Goal: Communication & Community: Connect with others

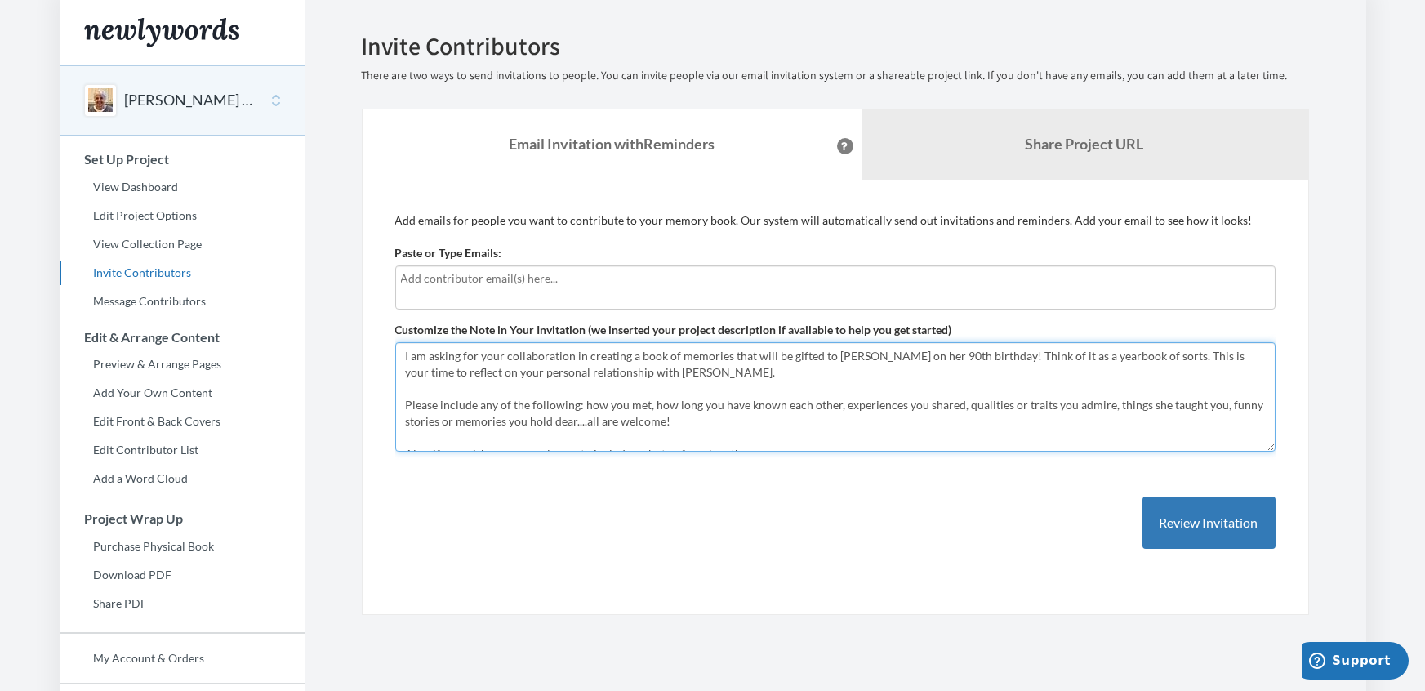
click at [521, 385] on textarea "I am asking for your collaboration in creating a book of memories that will be …" at bounding box center [835, 396] width 880 height 109
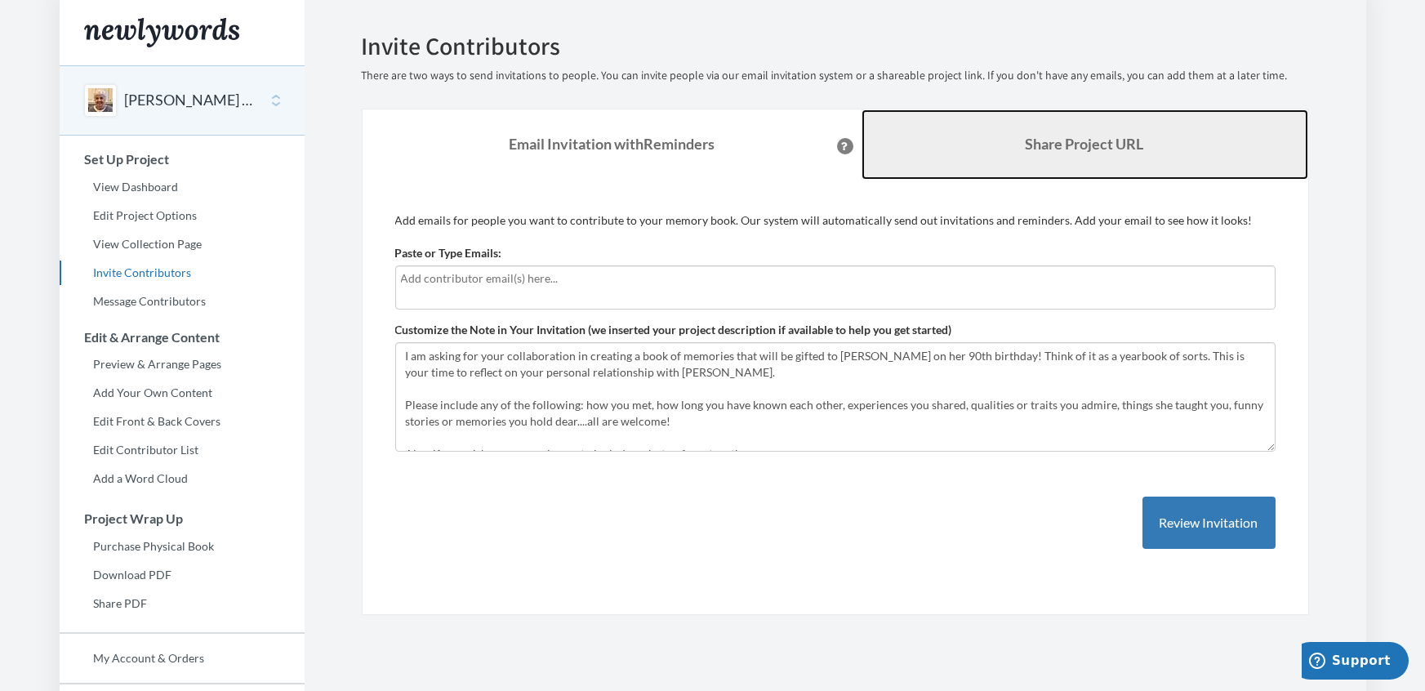
click at [985, 155] on link "Share Project URL" at bounding box center [1084, 144] width 447 height 70
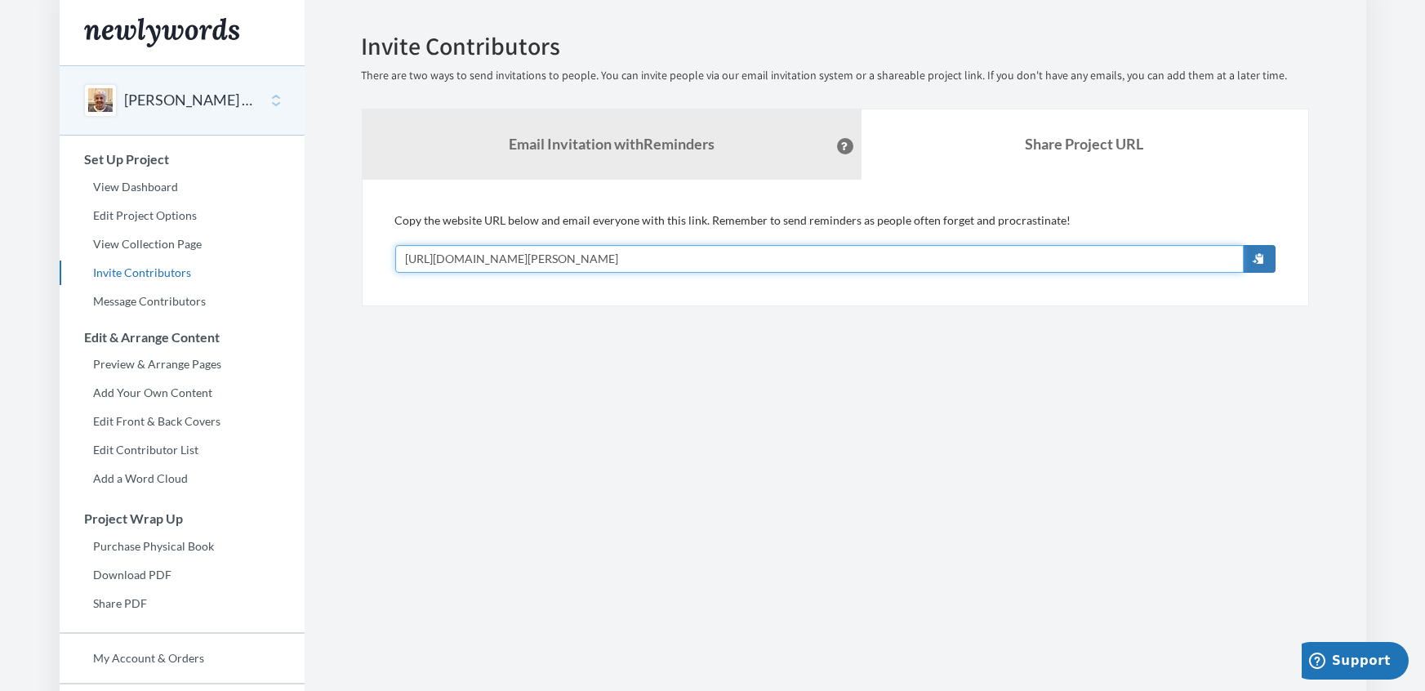
drag, startPoint x: 727, startPoint y: 260, endPoint x: 385, endPoint y: 278, distance: 341.7
click at [385, 278] on div "Add emails for people you want to contribute to your memory book. Our system wi…" at bounding box center [835, 243] width 947 height 127
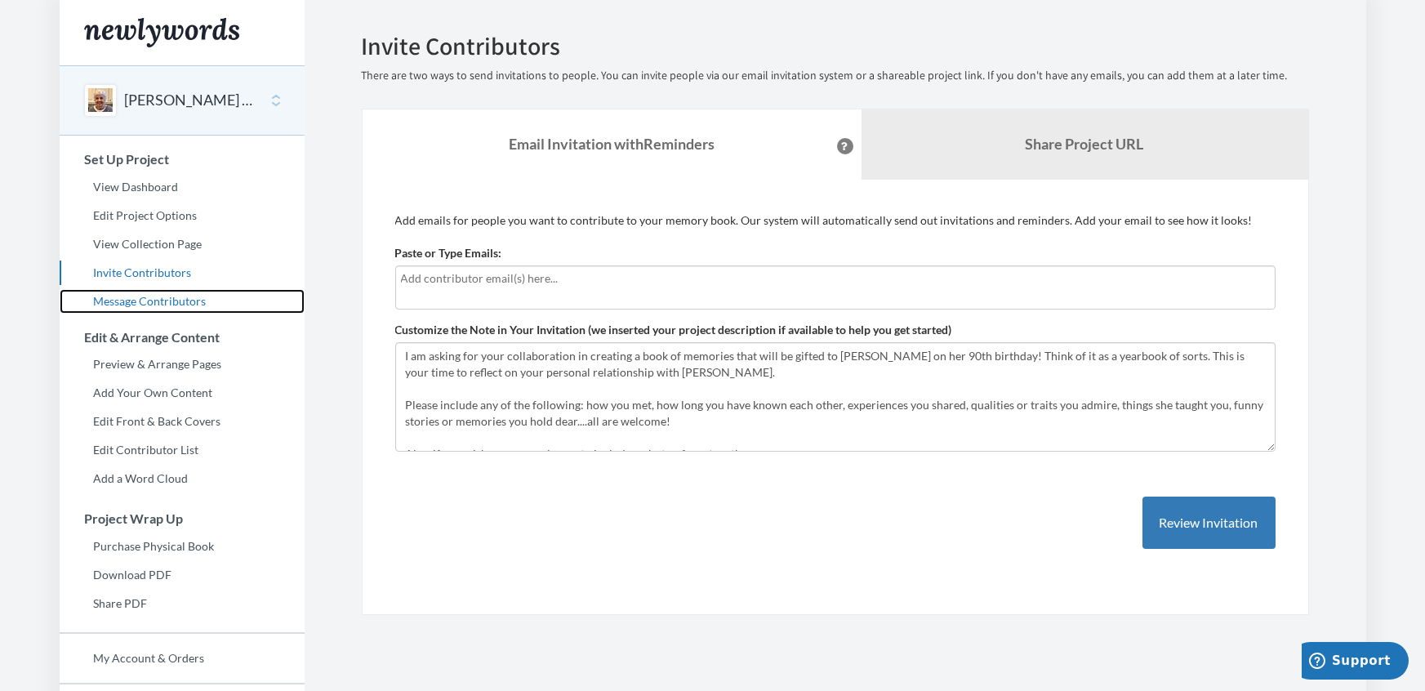
click at [193, 307] on link "Message Contributors" at bounding box center [182, 301] width 245 height 24
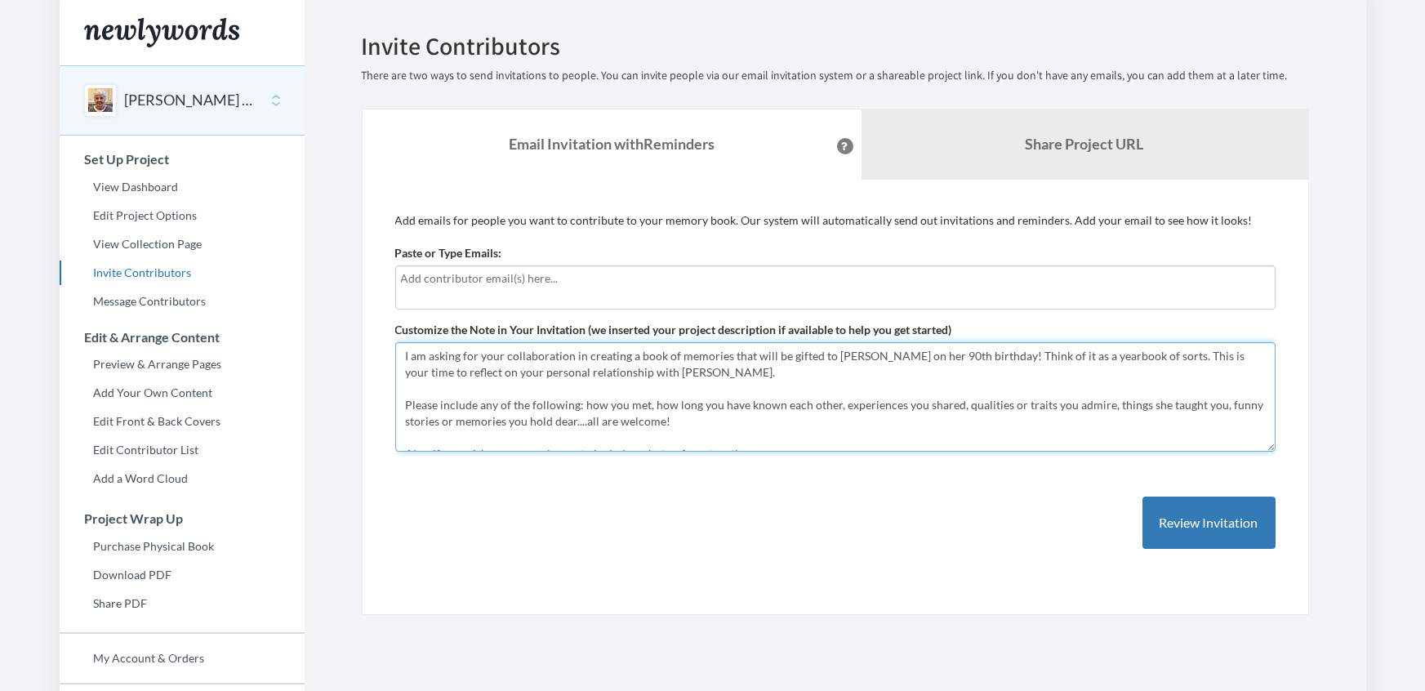
click at [949, 394] on textarea "I am asking for your collaboration in creating a book of memories that will be …" at bounding box center [835, 396] width 880 height 109
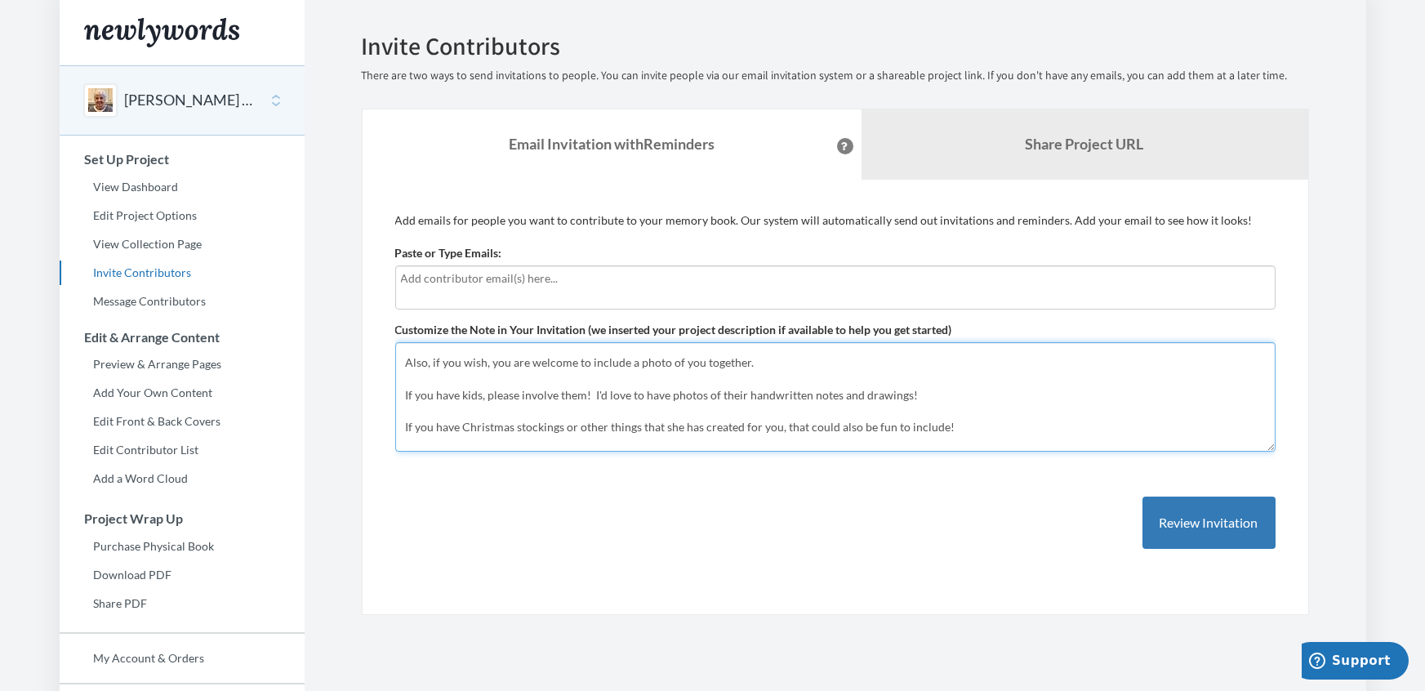
scroll to position [124, 0]
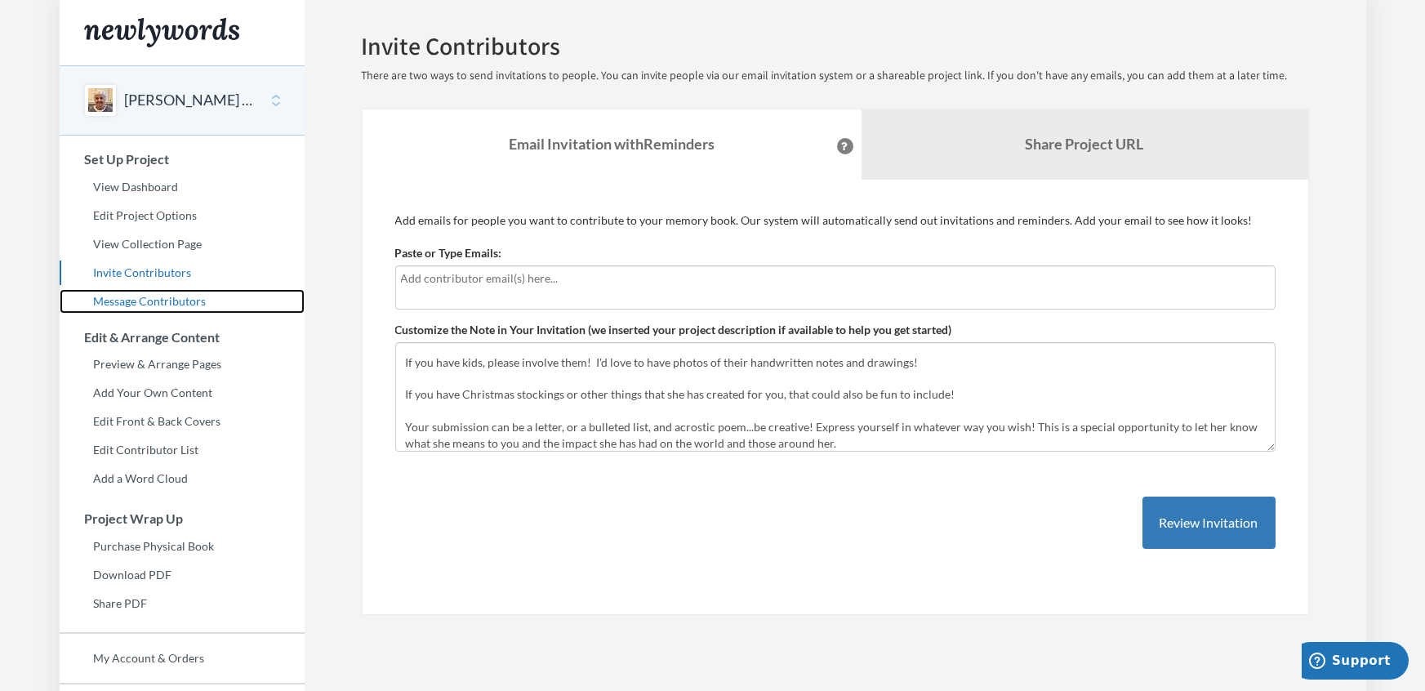
click at [174, 301] on link "Message Contributors" at bounding box center [182, 301] width 245 height 24
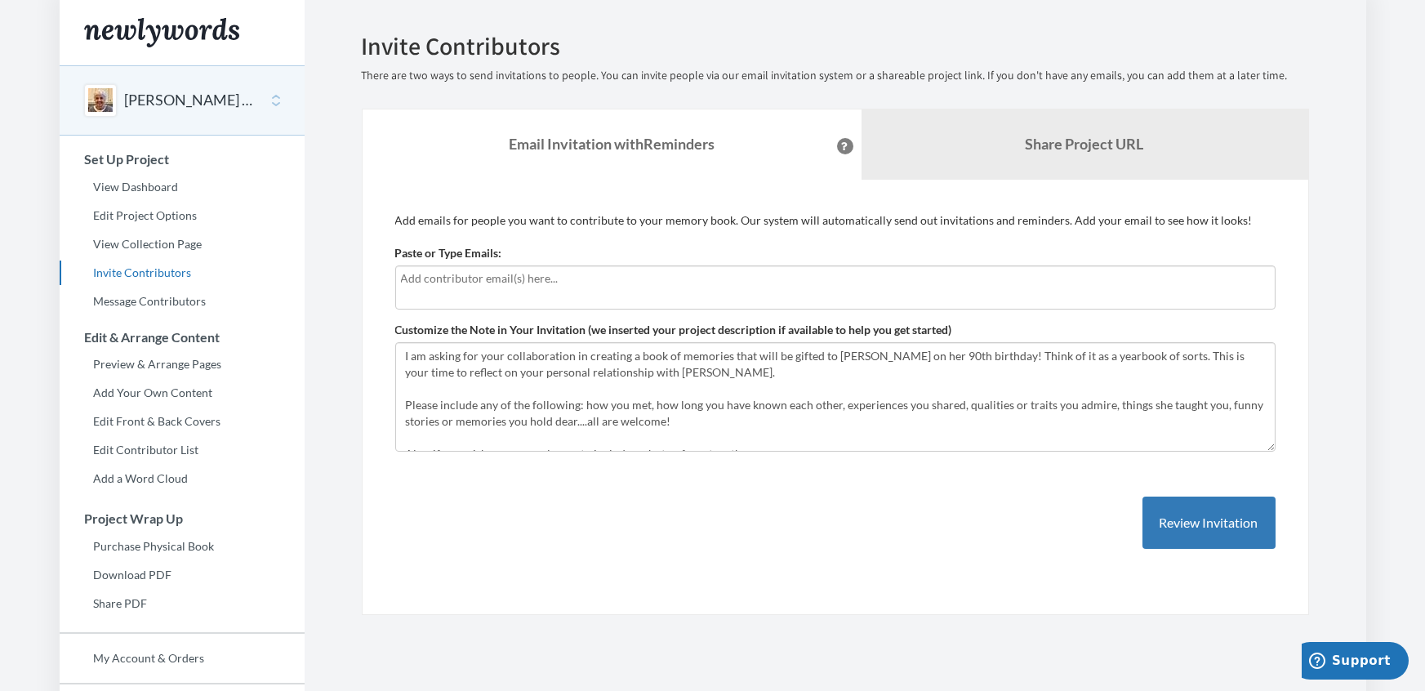
click at [550, 286] on input "text" at bounding box center [835, 278] width 869 height 18
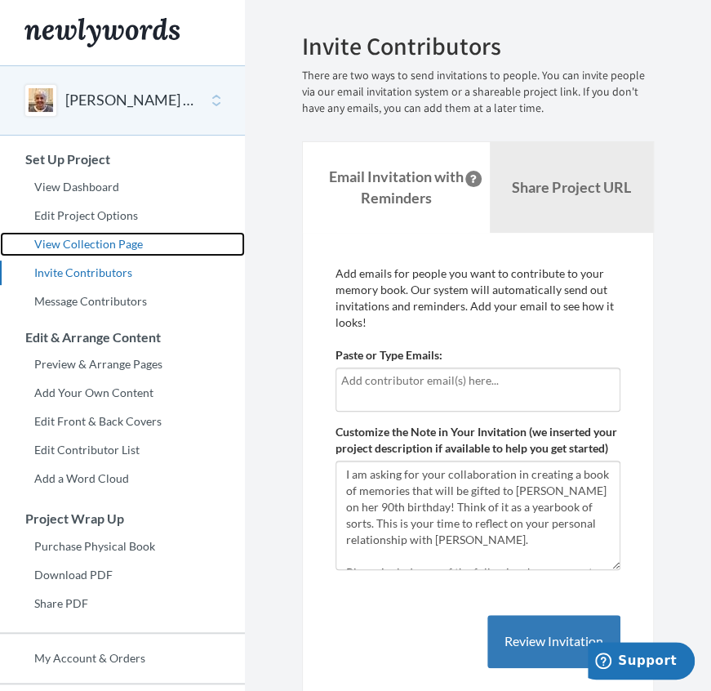
click at [77, 242] on link "View Collection Page" at bounding box center [122, 244] width 245 height 24
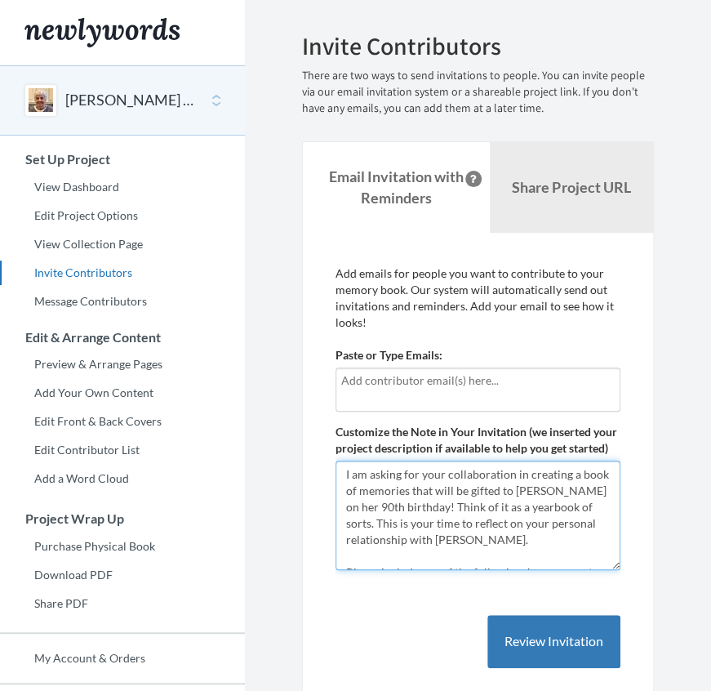
drag, startPoint x: 450, startPoint y: 476, endPoint x: 346, endPoint y: 476, distance: 103.7
click at [346, 476] on textarea "I am asking for your collaboration in creating a book of memories that will be …" at bounding box center [478, 514] width 285 height 109
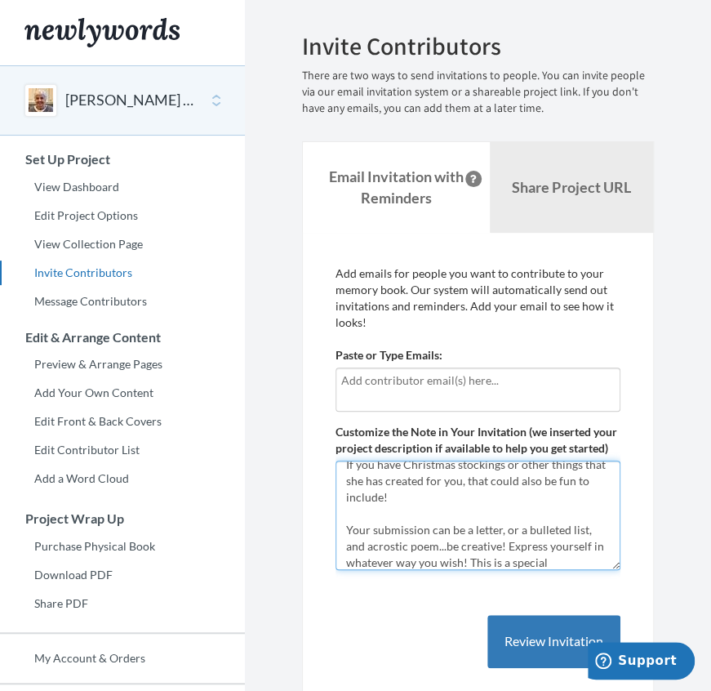
scroll to position [353, 0]
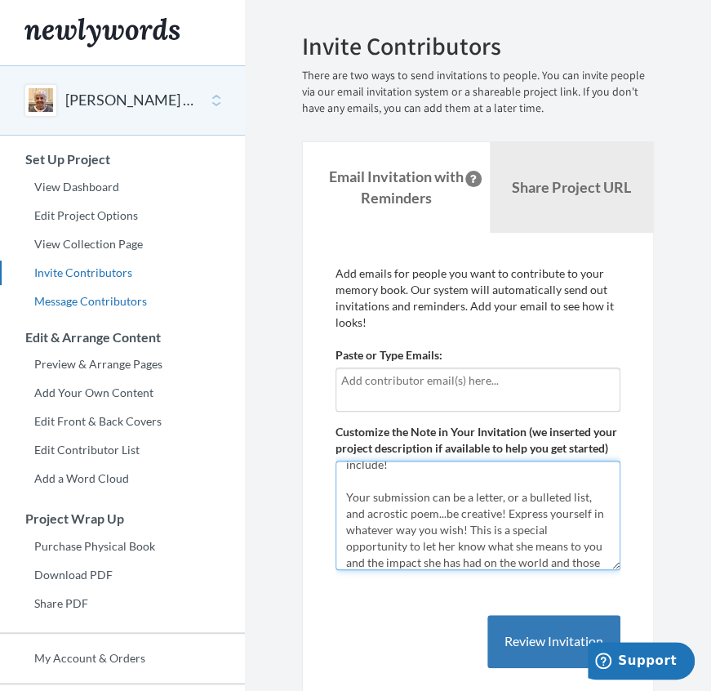
type textarea "You are invited to participate in a collaborative book of memories that will be…"
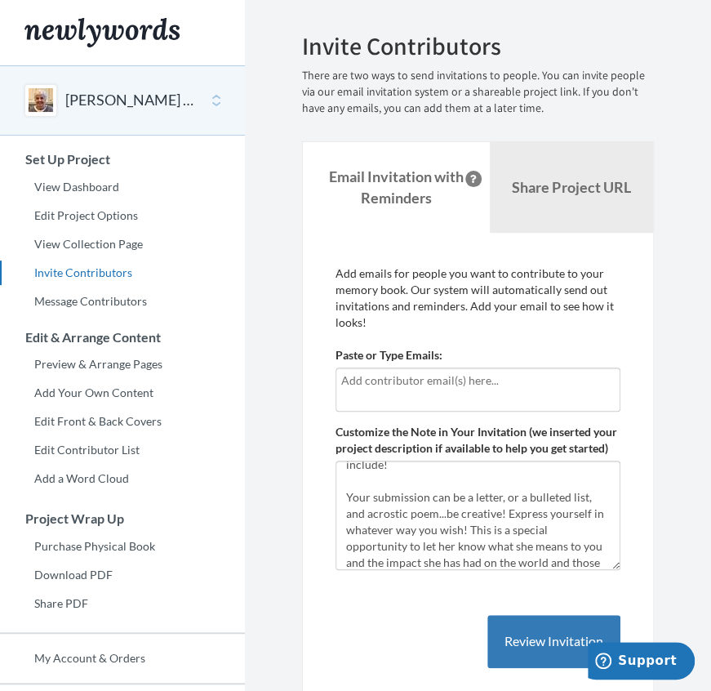
click at [430, 381] on input "text" at bounding box center [477, 380] width 273 height 18
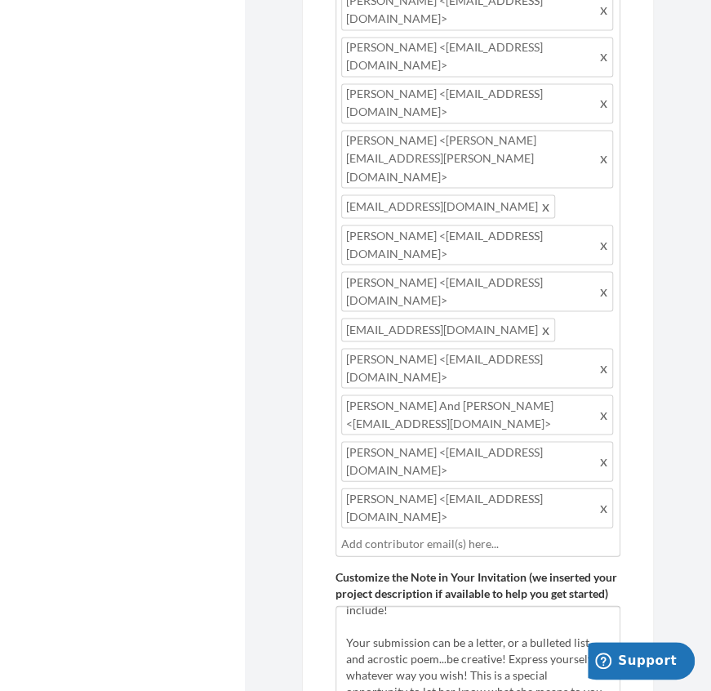
scroll to position [973, 0]
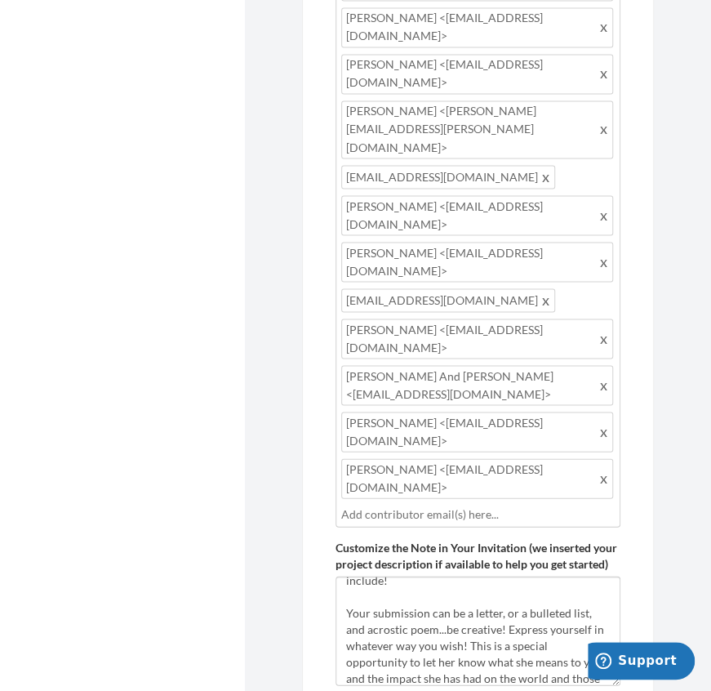
click at [568, 505] on input "text" at bounding box center [477, 514] width 273 height 18
type input "[EMAIL_ADDRESS][DOMAIN_NAME]"
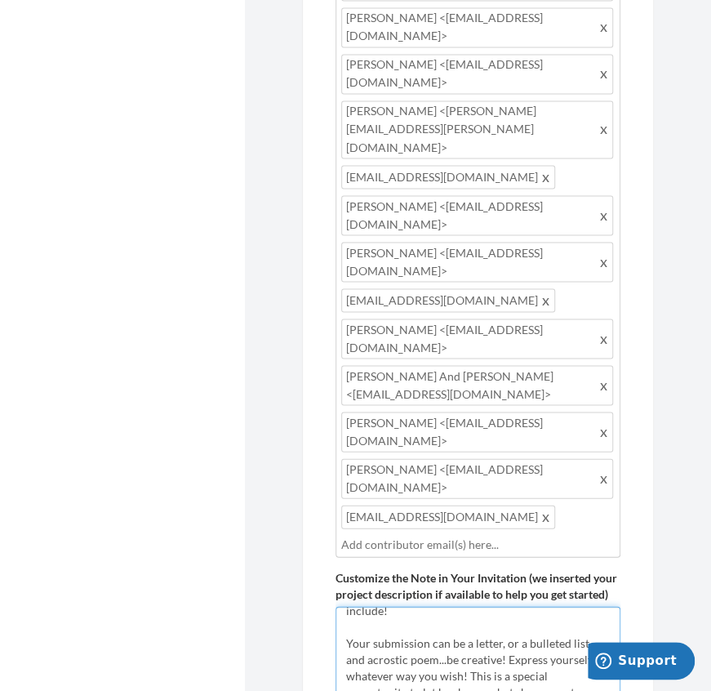
click at [470, 606] on textarea "I am asking for your collaboration in creating a book of memories that will be …" at bounding box center [478, 660] width 285 height 109
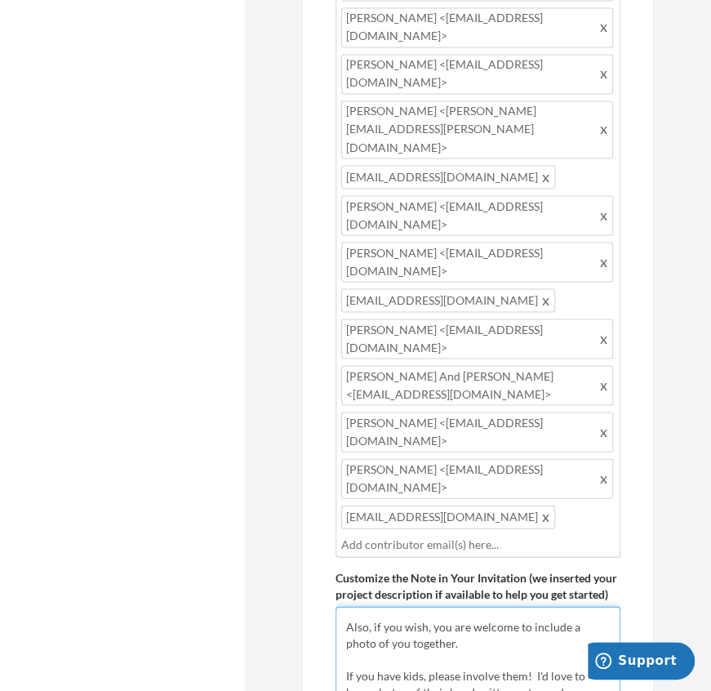
click at [347, 606] on textarea "I am asking for your collaboration in creating a book of memories that will be …" at bounding box center [478, 660] width 285 height 109
type textarea "You are invited to participate in a collaborative book of memories that will be…"
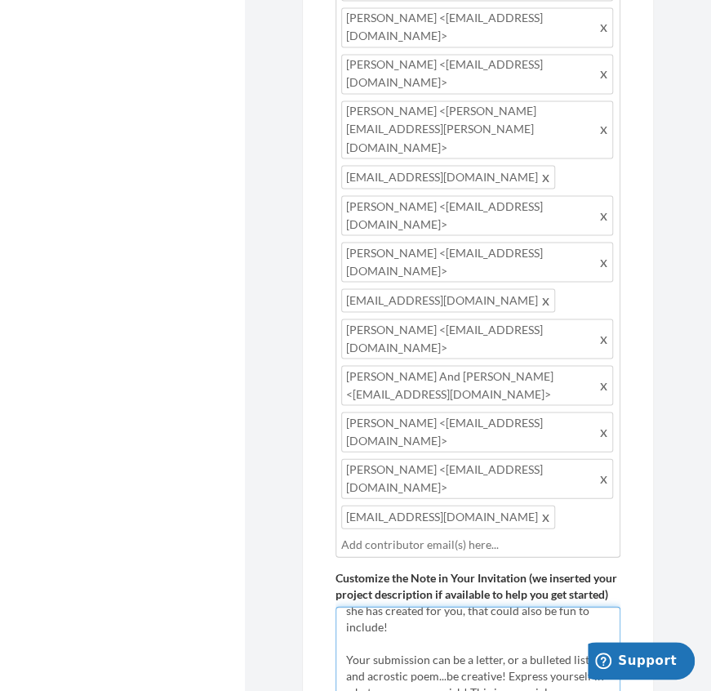
scroll to position [353, 0]
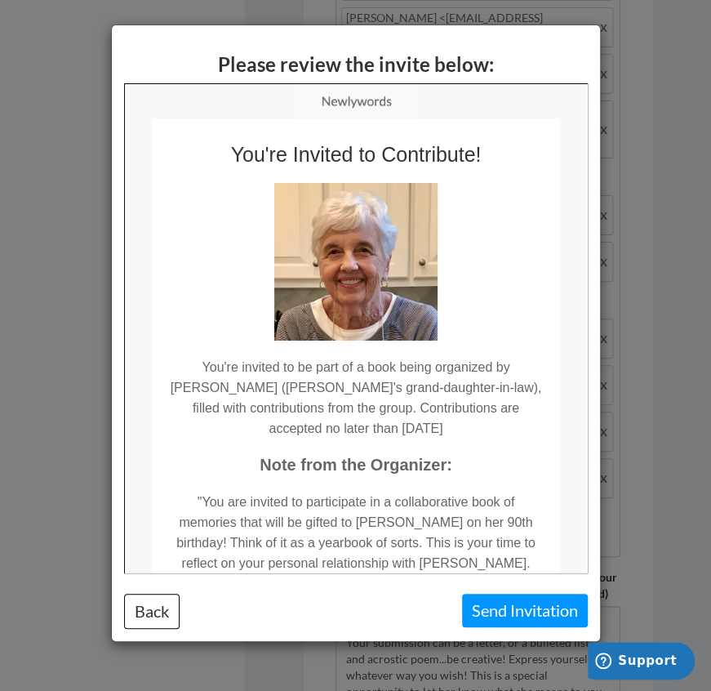
scroll to position [0, 0]
click at [502, 425] on td "You're invited to be part of a book being organized by [PERSON_NAME] ([PERSON_N…" at bounding box center [354, 389] width 408 height 98
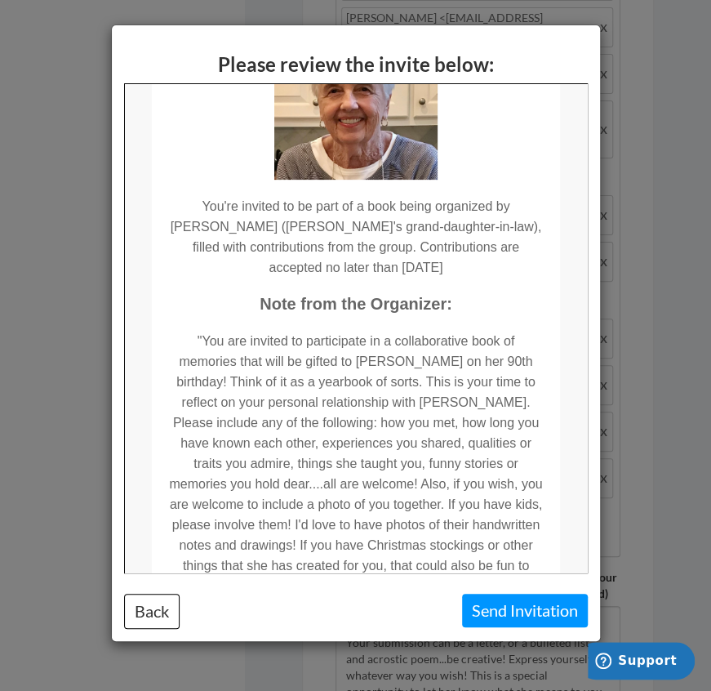
scroll to position [162, 0]
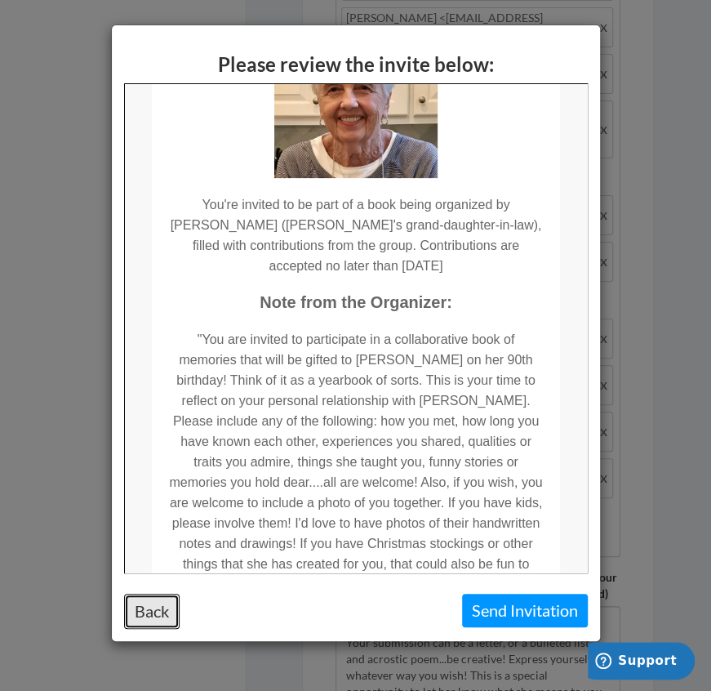
click at [139, 604] on button "Back" at bounding box center [152, 611] width 56 height 35
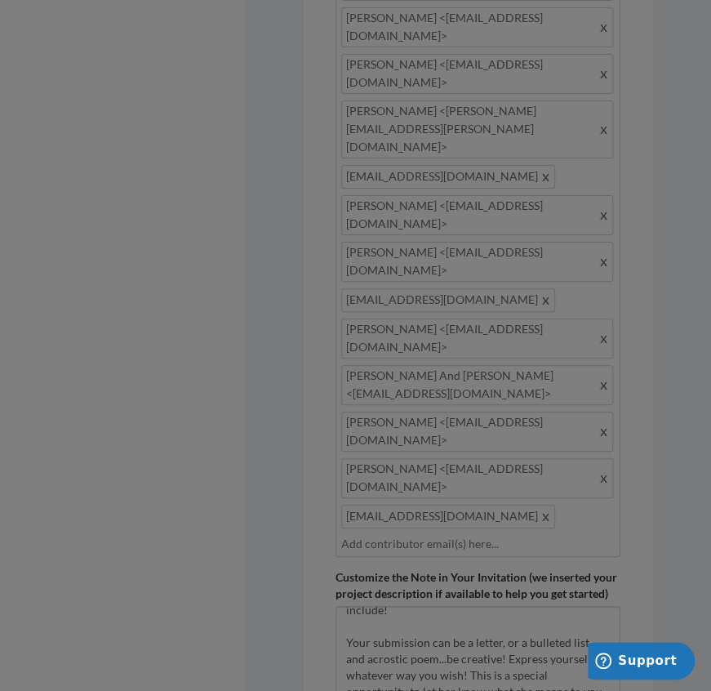
scroll to position [0, 0]
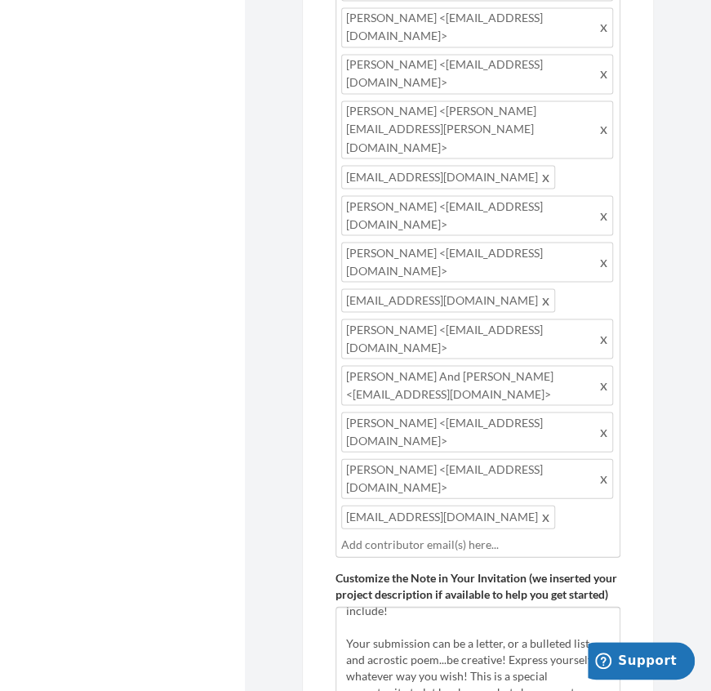
click at [424, 548] on div "Add emails for people you want to contribute to your memory book. Our system wi…" at bounding box center [478, 69] width 285 height 1554
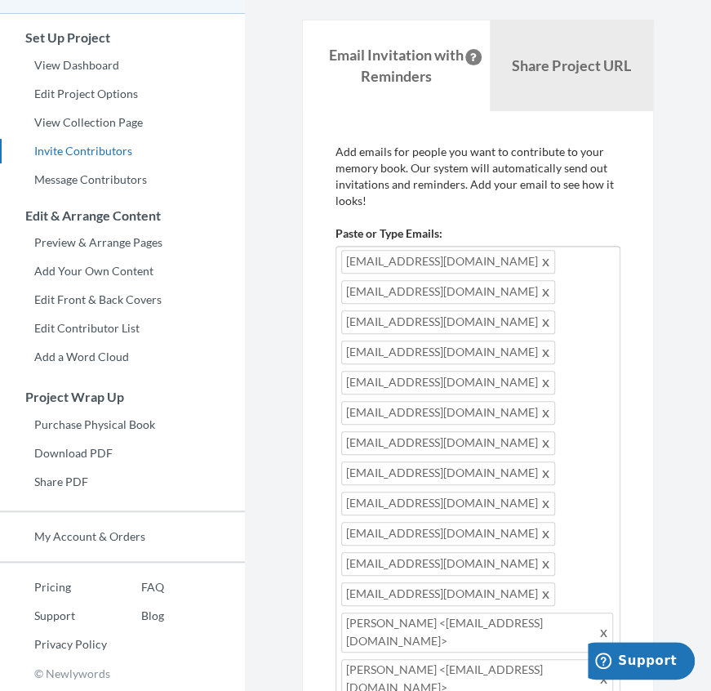
scroll to position [122, 0]
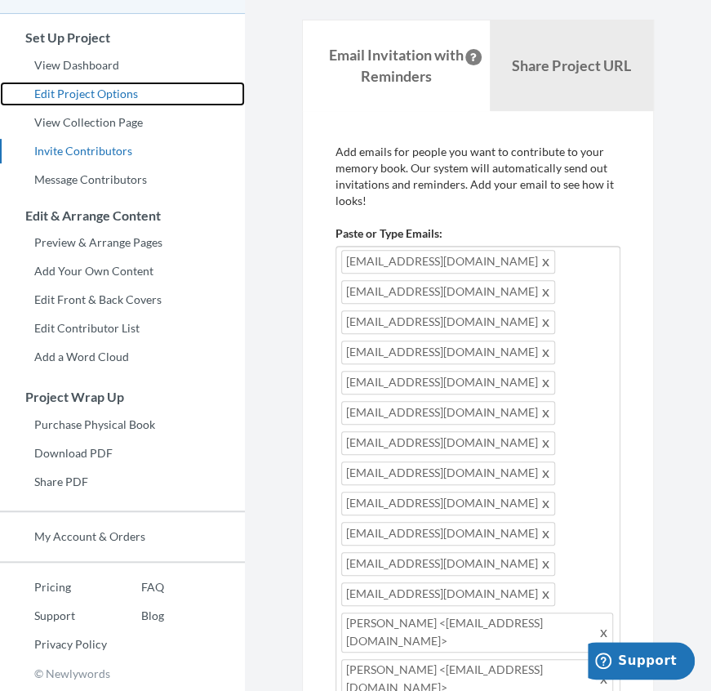
click at [104, 96] on link "Edit Project Options" at bounding box center [122, 94] width 245 height 24
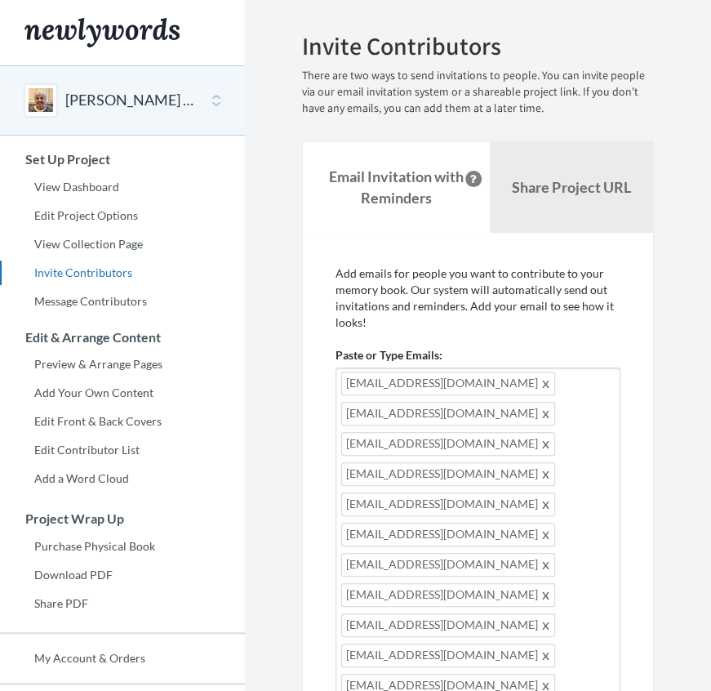
click at [476, 313] on p "Add emails for people you want to contribute to your memory book. Our system wi…" at bounding box center [478, 297] width 285 height 65
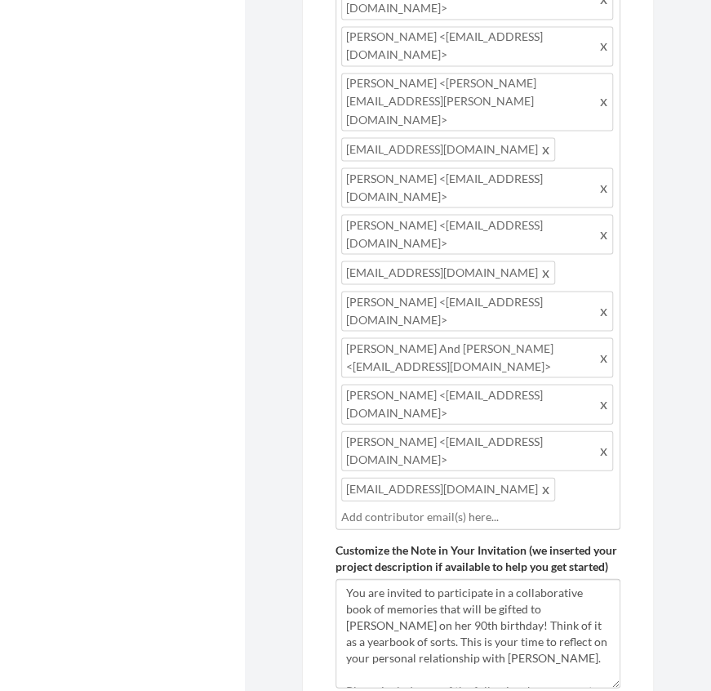
scroll to position [1003, 0]
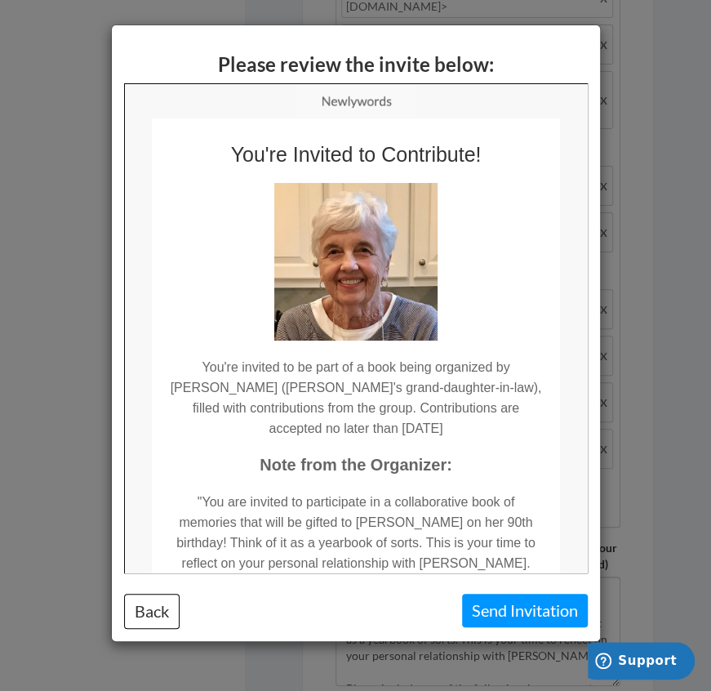
scroll to position [11, 0]
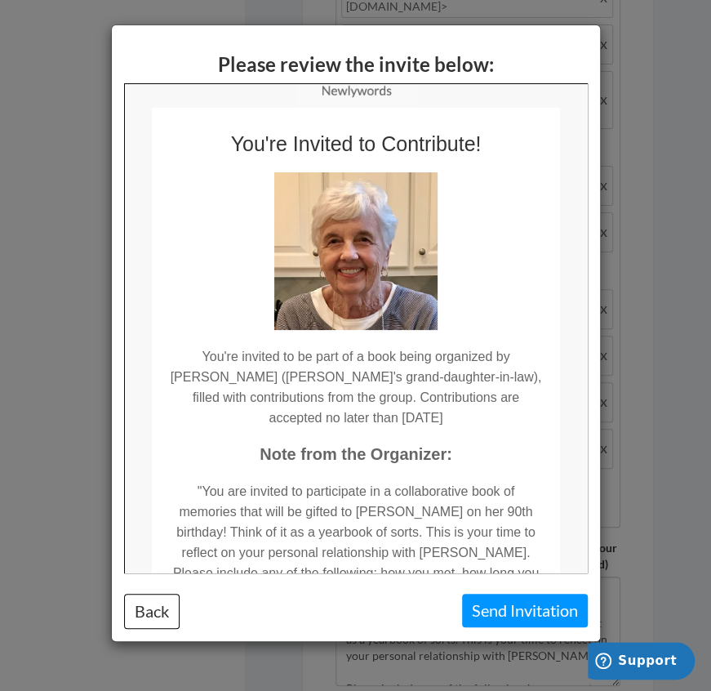
click at [575, 320] on td "You're Invited to Contribute! You're invited to be part of a book being organiz…" at bounding box center [354, 571] width 462 height 928
drag, startPoint x: 711, startPoint y: 395, endPoint x: 573, endPoint y: 345, distance: 147.0
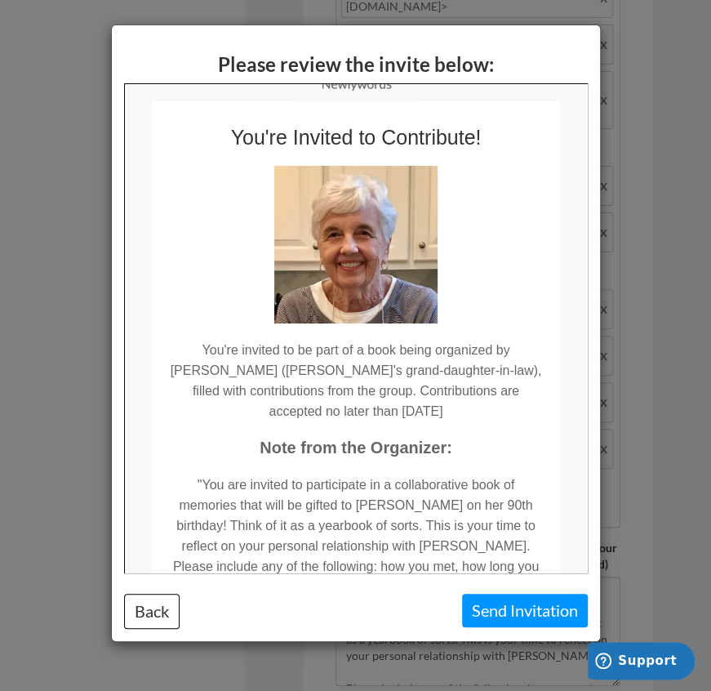
scroll to position [0, 0]
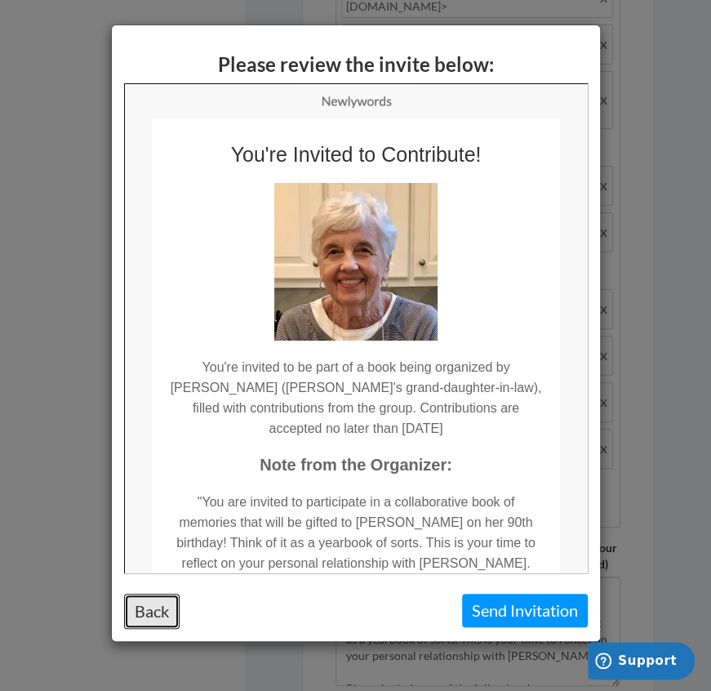
click at [148, 614] on button "Back" at bounding box center [152, 611] width 56 height 35
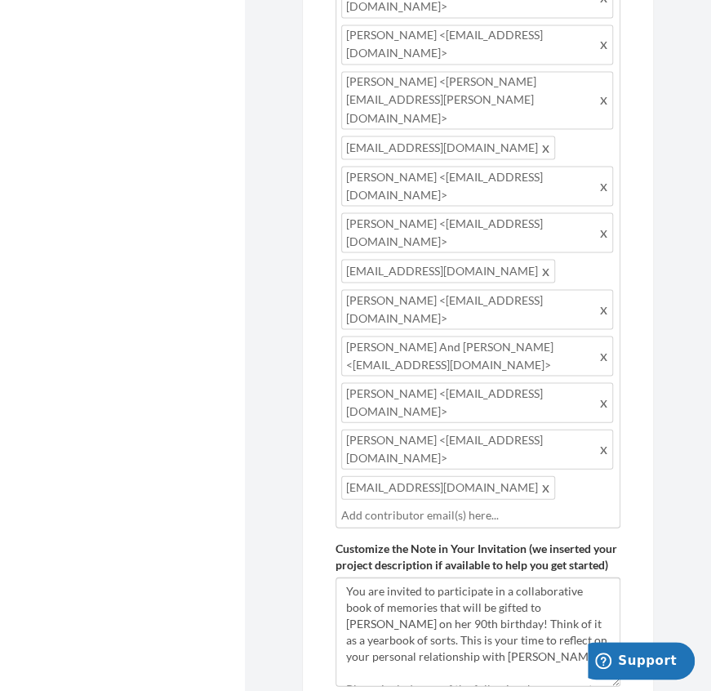
click at [389, 533] on div "Add emails for people you want to contribute to your memory book. Our system wi…" at bounding box center [478, 40] width 285 height 1554
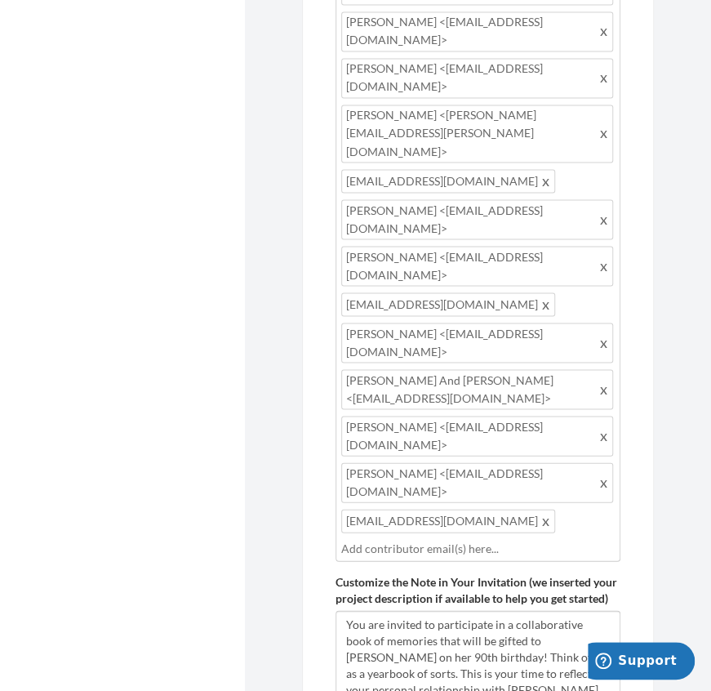
scroll to position [1003, 0]
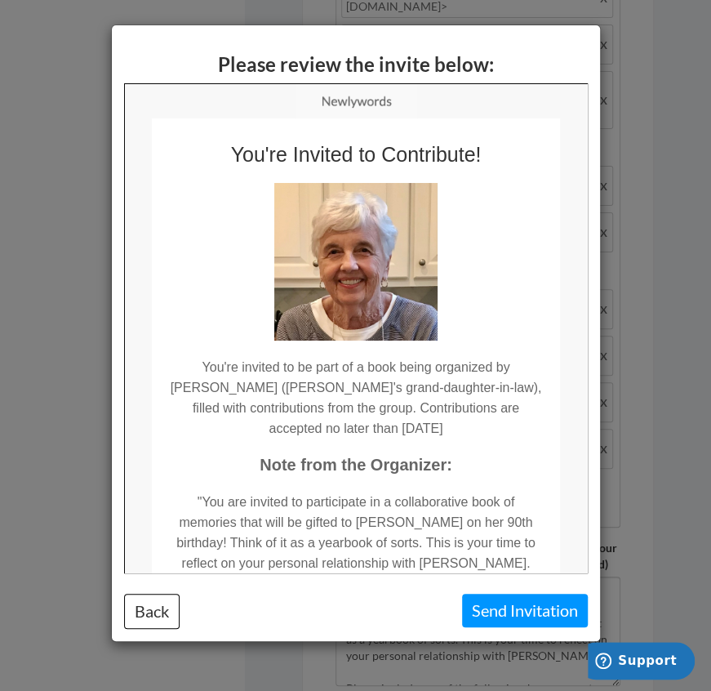
scroll to position [0, 0]
click at [146, 616] on button "Back" at bounding box center [152, 611] width 56 height 35
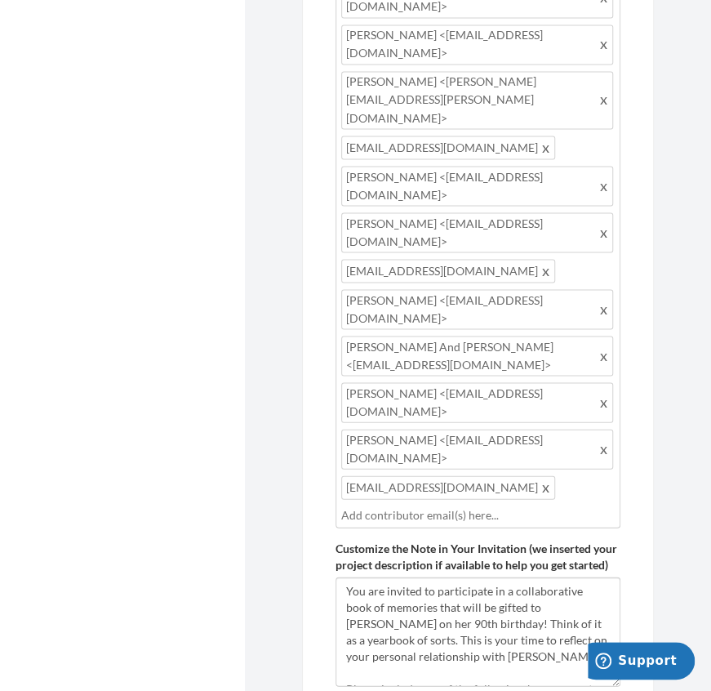
click at [398, 540] on div "Add emails for people you want to contribute to your memory book. Our system wi…" at bounding box center [478, 40] width 285 height 1554
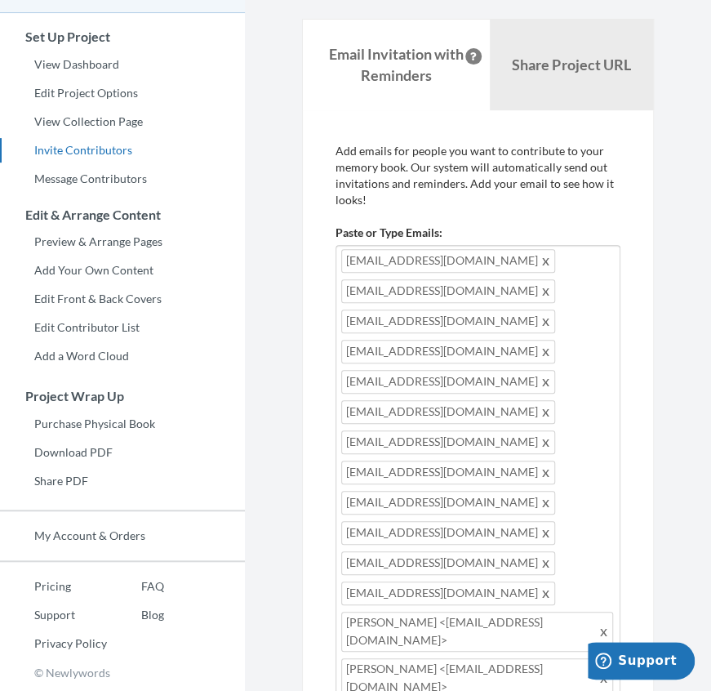
scroll to position [89, 0]
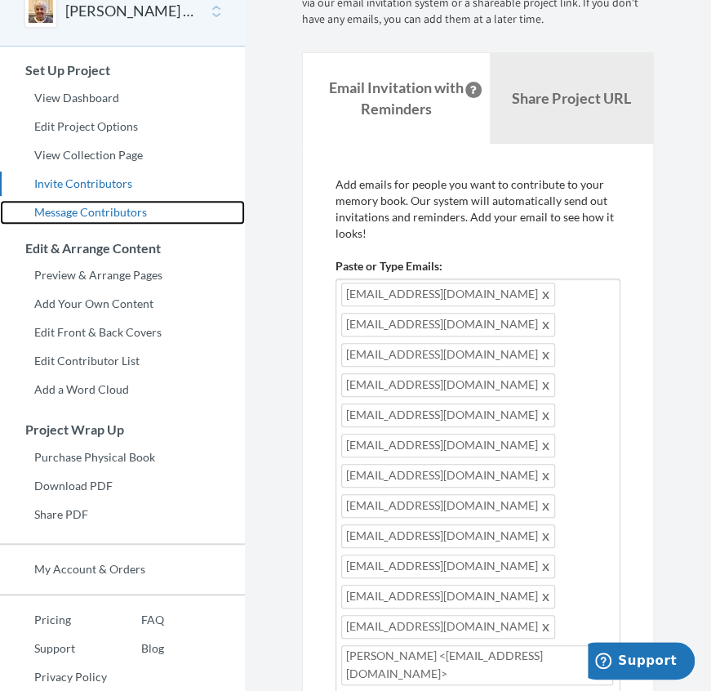
click at [124, 213] on link "Message Contributors" at bounding box center [122, 212] width 245 height 24
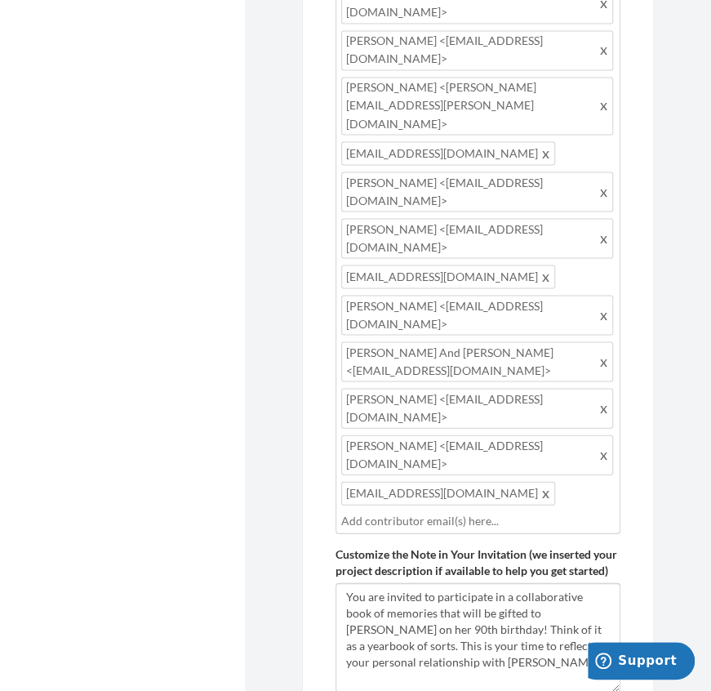
scroll to position [1003, 0]
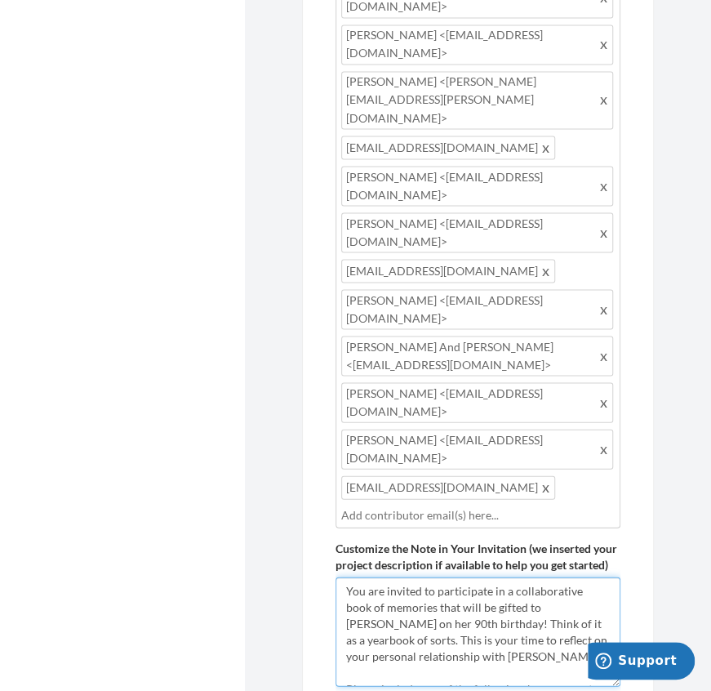
drag, startPoint x: 427, startPoint y: 463, endPoint x: 337, endPoint y: 379, distance: 123.0
click at [337, 576] on textarea "You are invited to participate in a collaborative book of memories that will be…" at bounding box center [478, 630] width 285 height 109
type textarea "Please include any of the following: how you met, how long you have known each …"
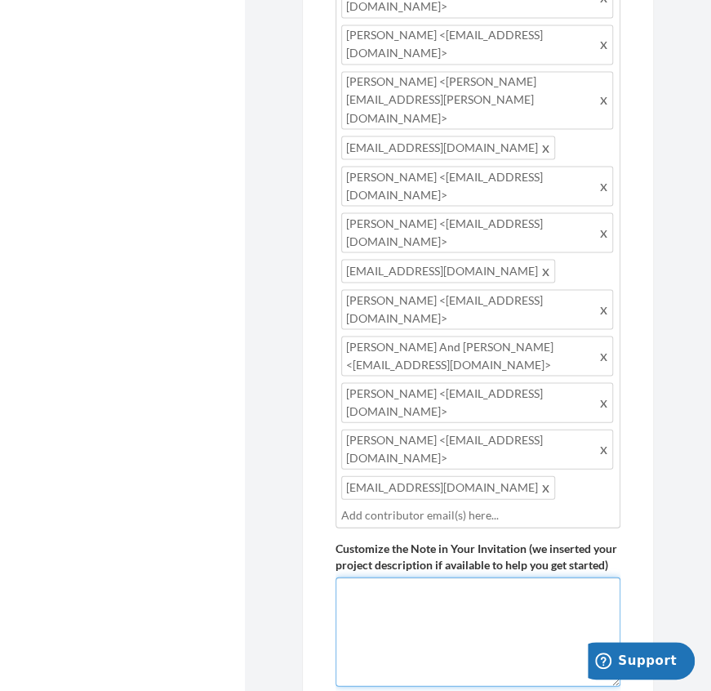
scroll to position [0, 0]
paste textarea "Dear friends and family of Margaret Byrd (Nana) ~ As many of you know, she has …"
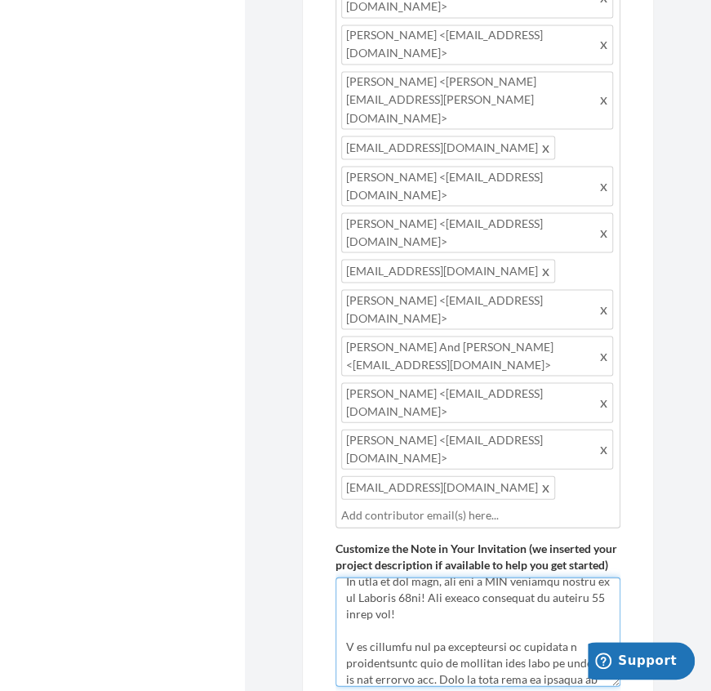
scroll to position [64, 0]
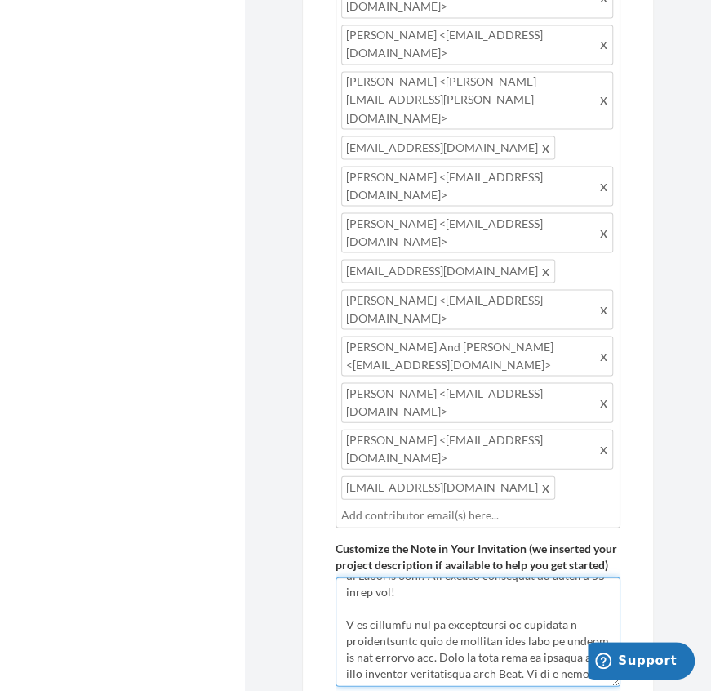
drag, startPoint x: 426, startPoint y: 474, endPoint x: 340, endPoint y: 418, distance: 103.3
click at [340, 576] on textarea "You are invited to participate in a collaborative book of memories that will be…" at bounding box center [478, 630] width 285 height 109
type textarea "Dear friends and family of Margaret Byrd (Nana) ~ As many of you know, she has …"
click at [515, 576] on textarea "You are invited to participate in a collaborative book of memories that will be…" at bounding box center [478, 630] width 285 height 109
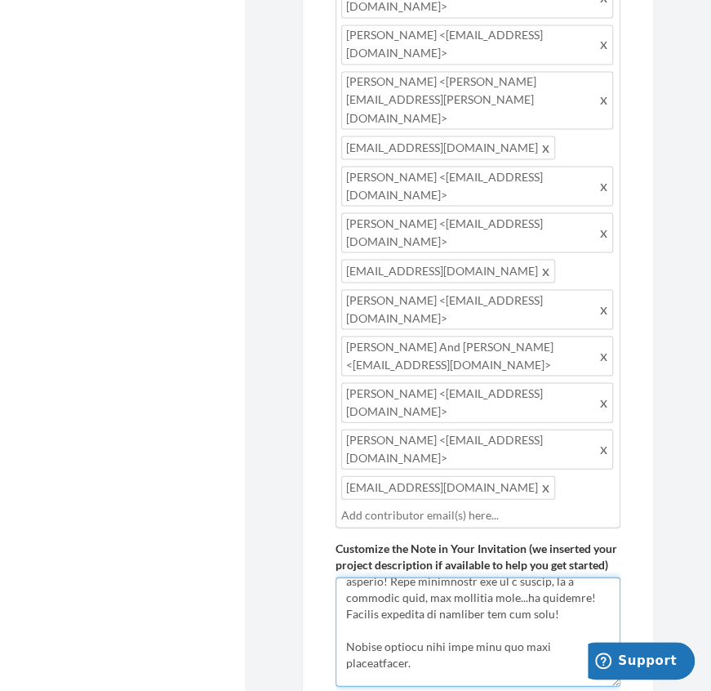
scroll to position [728, 0]
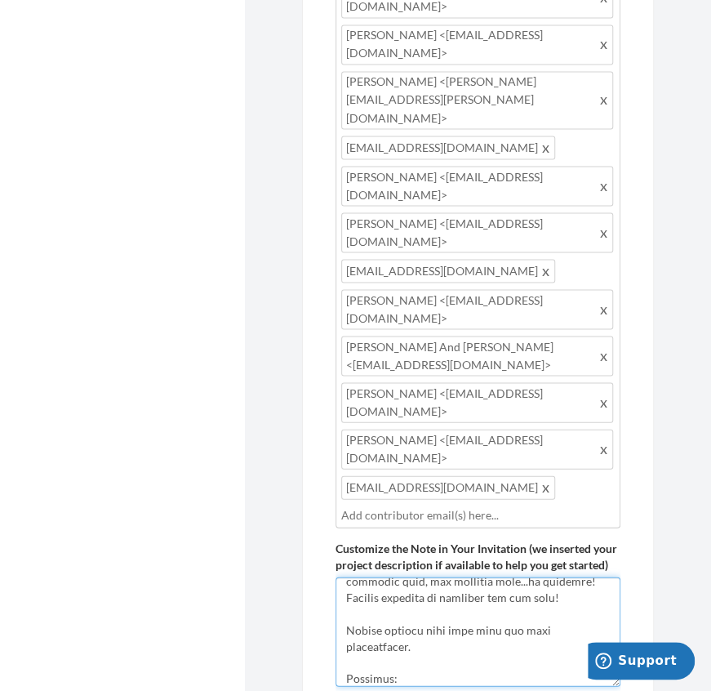
click at [599, 576] on textarea "You are invited to participate in a collaborative book of memories that will be…" at bounding box center [478, 630] width 285 height 109
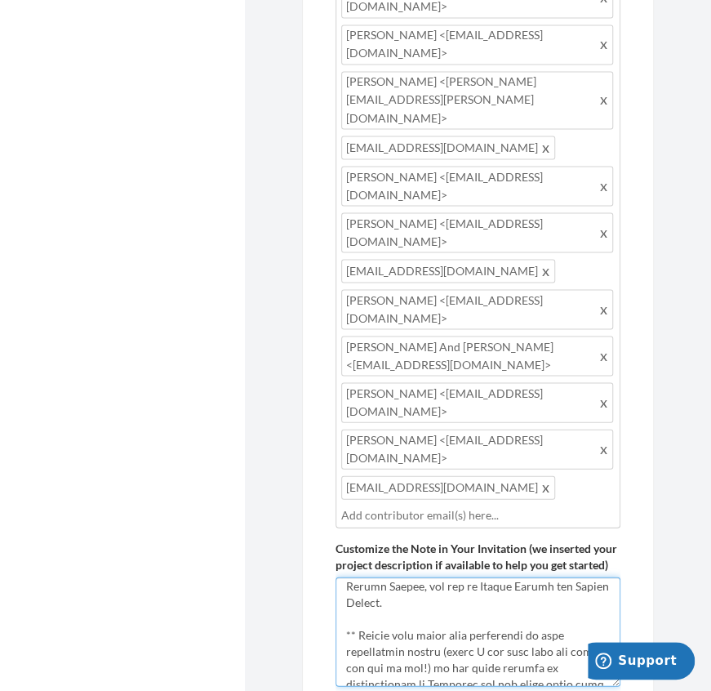
scroll to position [1175, 0]
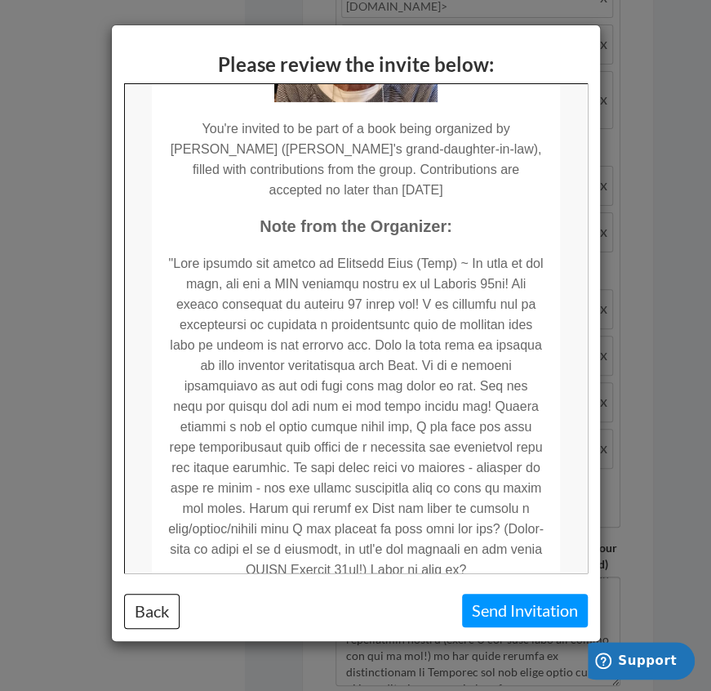
scroll to position [241, 0]
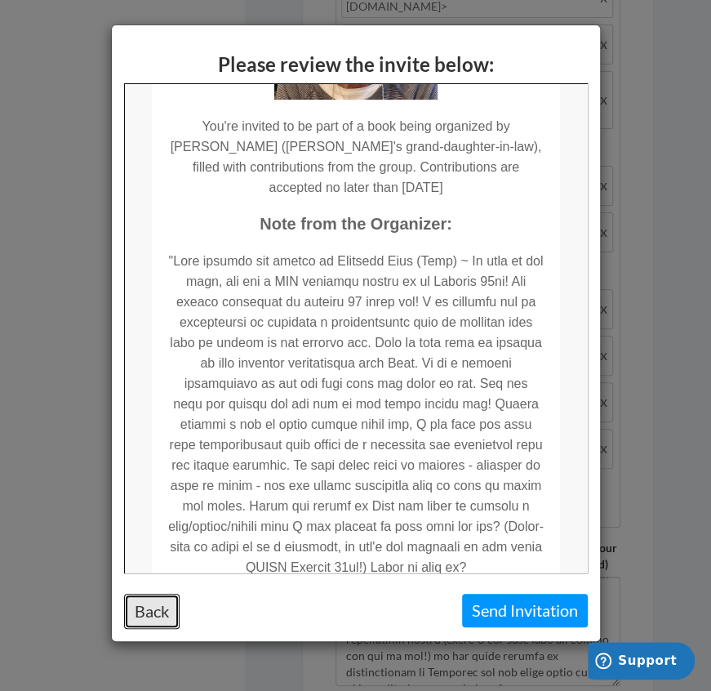
click at [148, 605] on button "Back" at bounding box center [152, 611] width 56 height 35
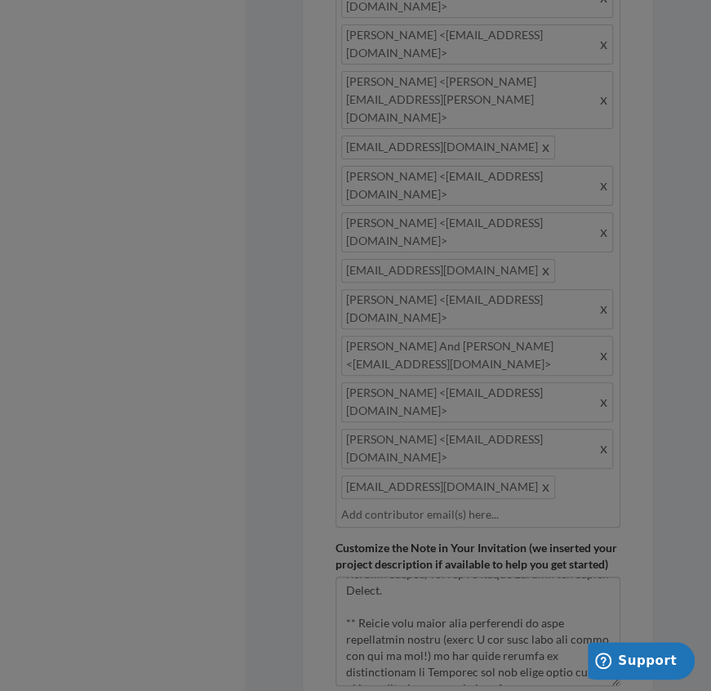
scroll to position [0, 0]
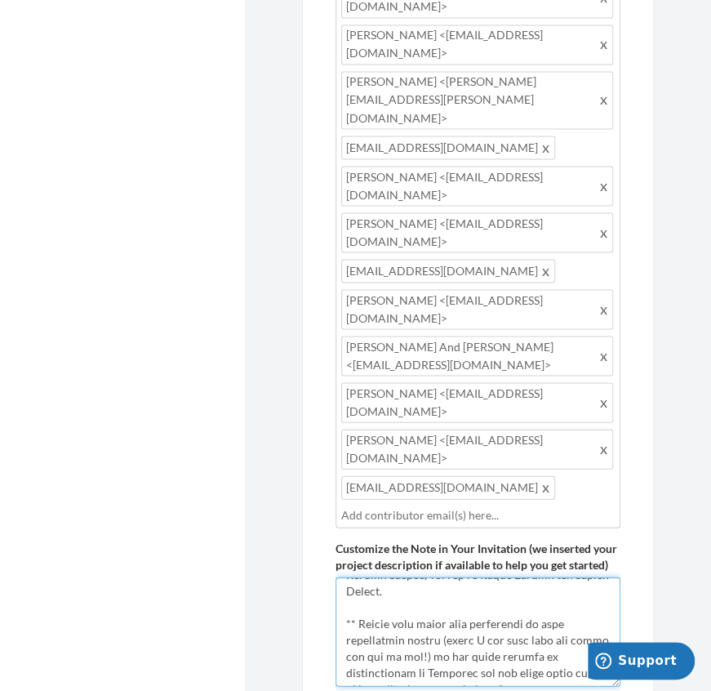
click at [411, 576] on textarea "You are invited to participate in a collaborative book of memories that will be…" at bounding box center [478, 630] width 285 height 109
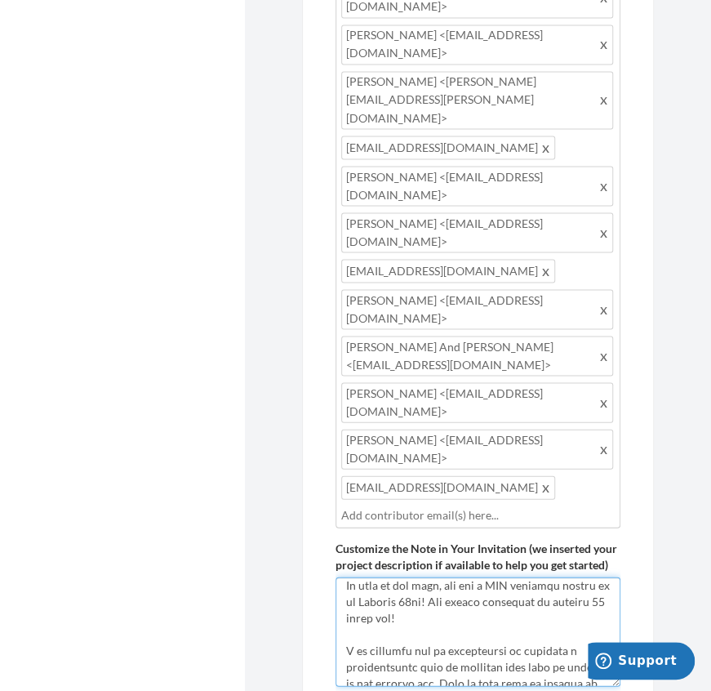
scroll to position [22, 0]
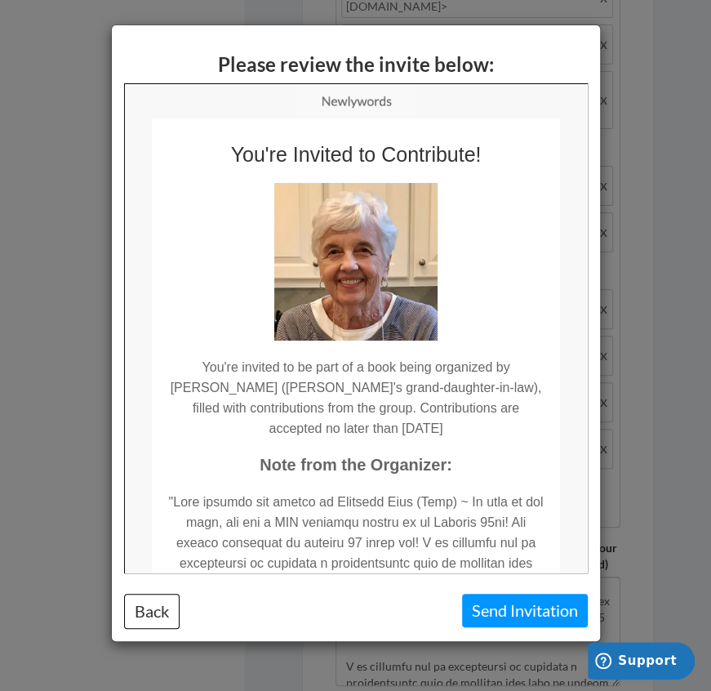
scroll to position [0, 0]
click at [137, 620] on button "Back" at bounding box center [152, 611] width 56 height 35
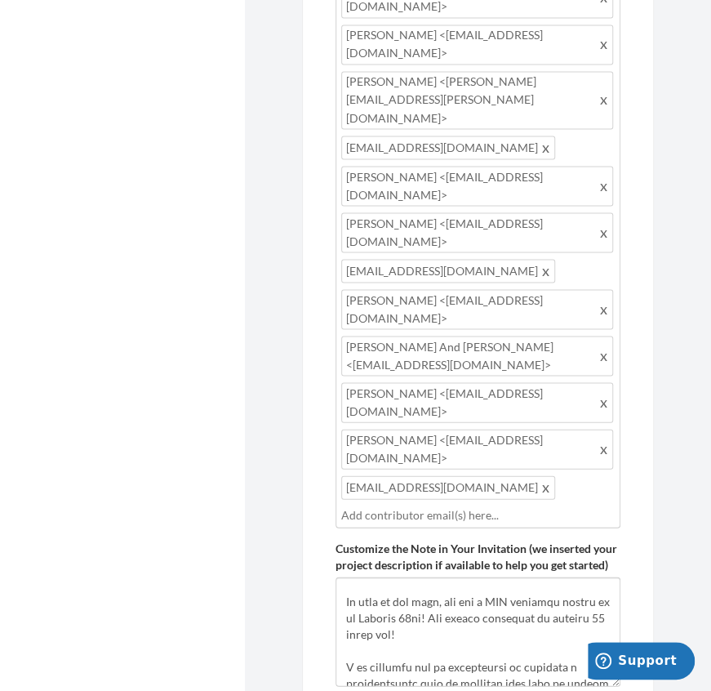
click at [345, 522] on div "Add emails for people you want to contribute to your memory book. Our system wi…" at bounding box center [478, 40] width 285 height 1554
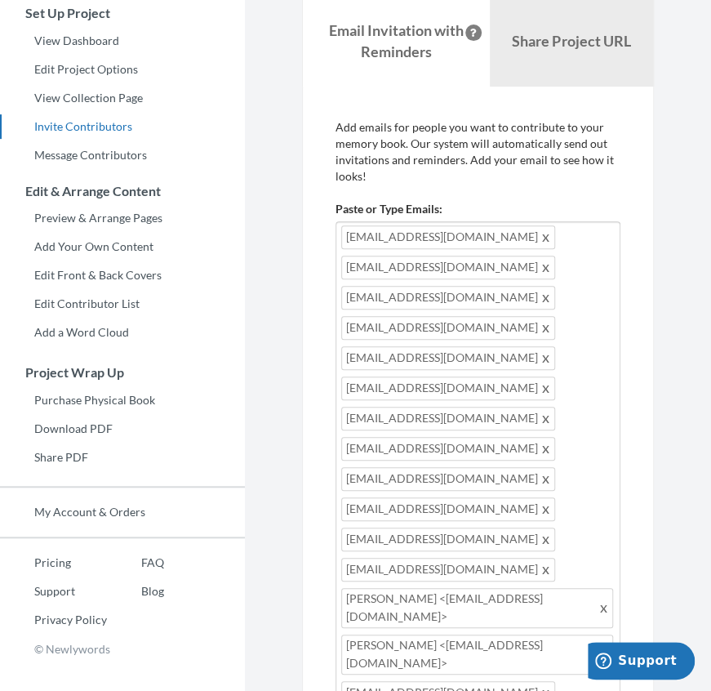
scroll to position [24, 0]
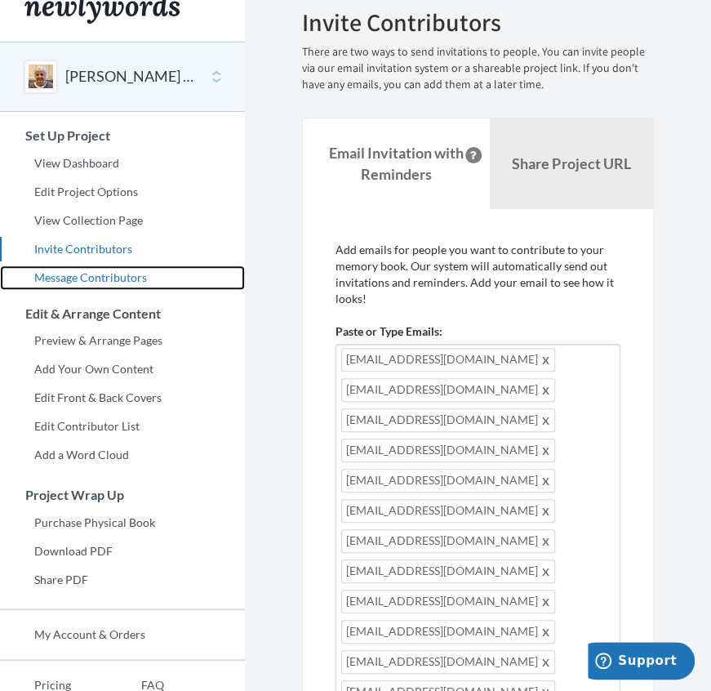
click at [100, 278] on link "Message Contributors" at bounding box center [122, 277] width 245 height 24
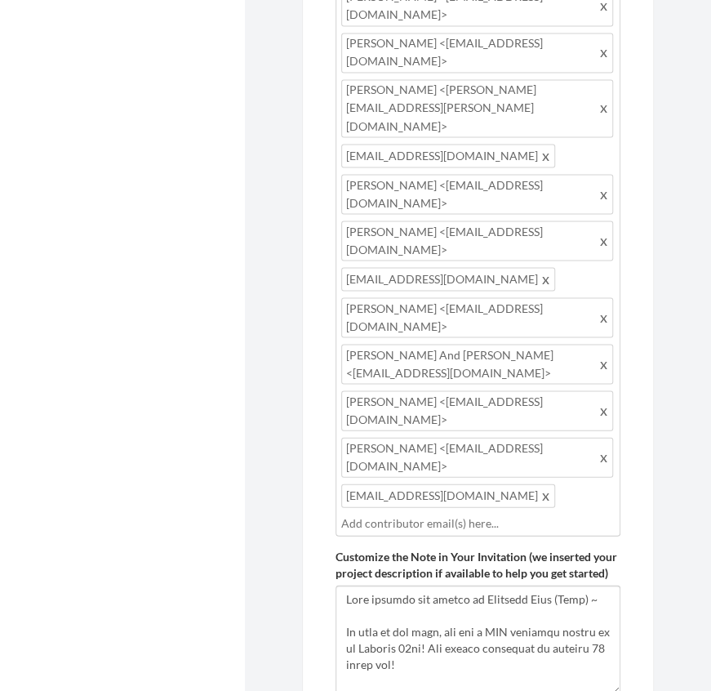
scroll to position [1003, 0]
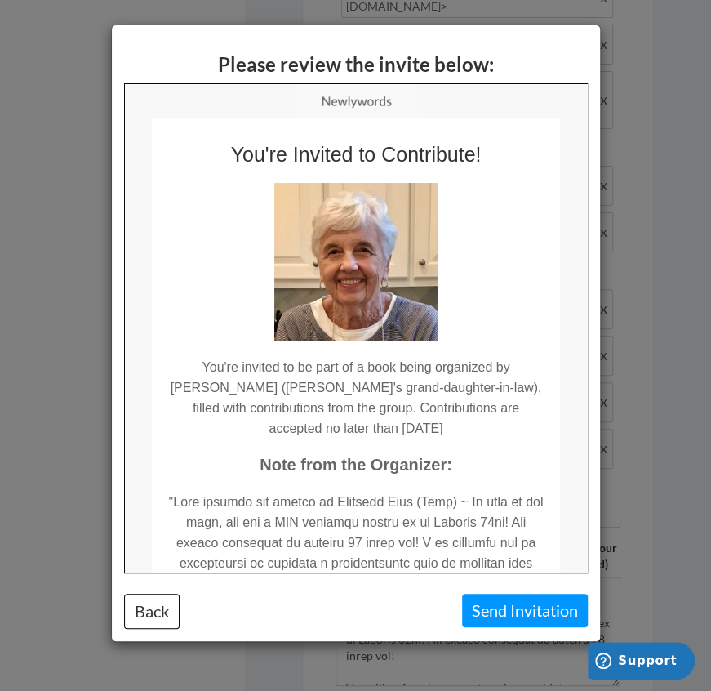
scroll to position [0, 0]
click at [514, 616] on button "Send Invitation" at bounding box center [525, 610] width 126 height 33
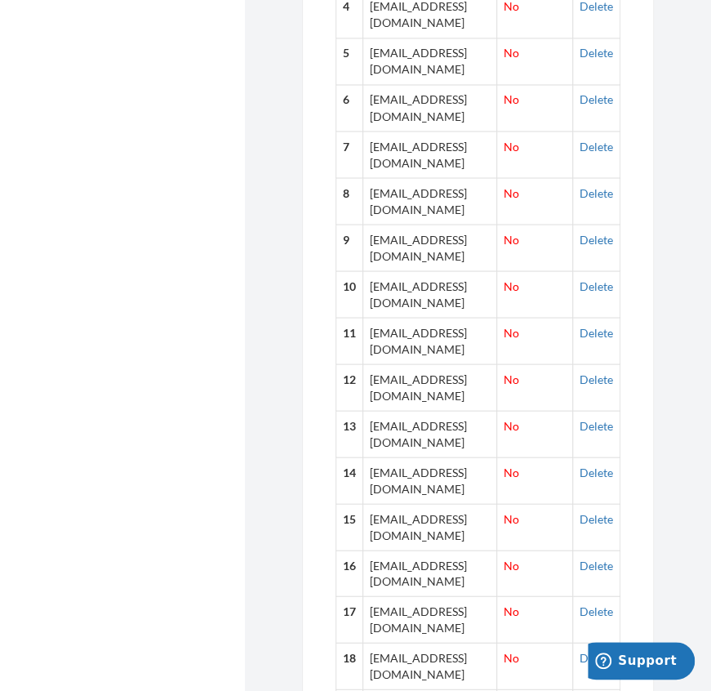
click at [681, 360] on section "Emails have been sent! Invite Contributors There are two ways to send invitatio…" at bounding box center [478, 187] width 466 height 2381
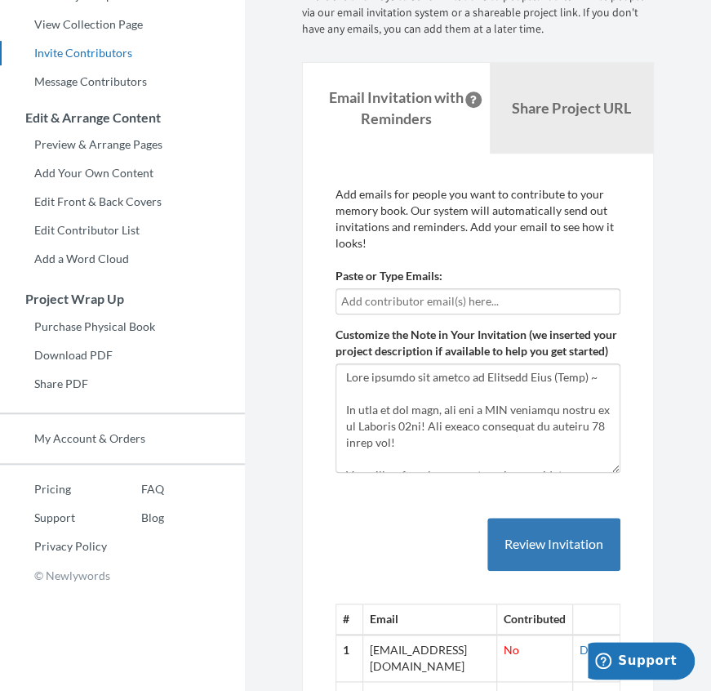
scroll to position [220, 0]
